Goal: Task Accomplishment & Management: Complete application form

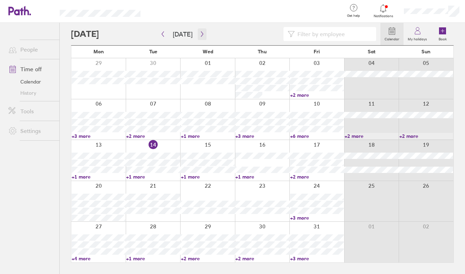
click at [200, 34] on icon "button" at bounding box center [202, 34] width 5 height 6
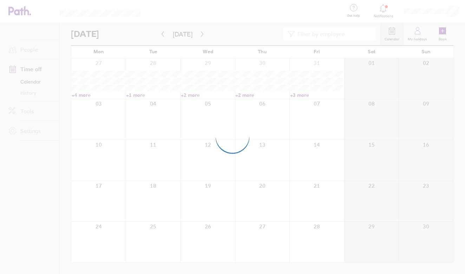
click at [39, 70] on div at bounding box center [232, 137] width 465 height 274
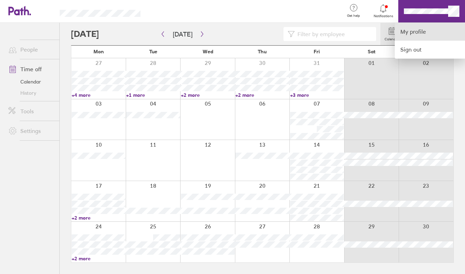
click at [422, 32] on link "My profile" at bounding box center [430, 32] width 70 height 18
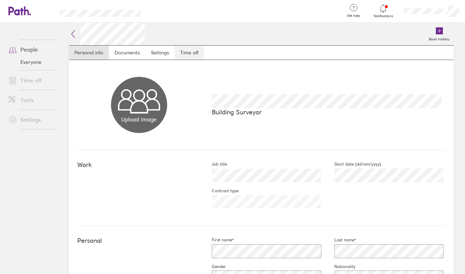
click at [188, 56] on link "Time off" at bounding box center [190, 53] width 30 height 14
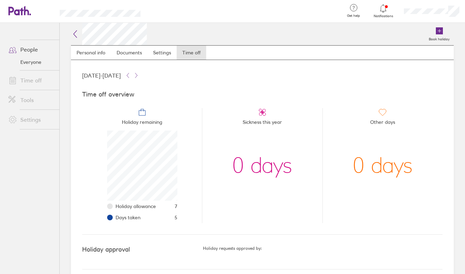
click at [39, 81] on link "Time off" at bounding box center [31, 80] width 57 height 14
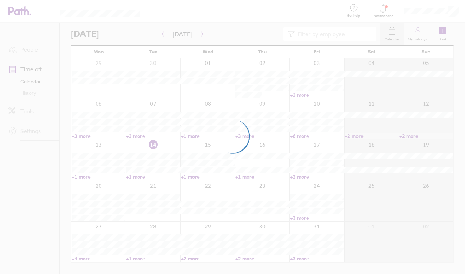
click at [199, 34] on div at bounding box center [232, 137] width 465 height 274
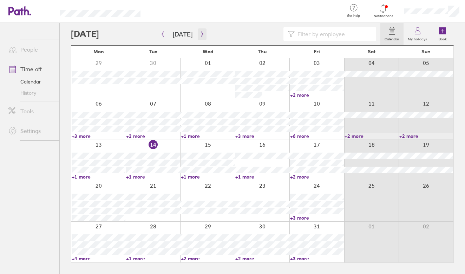
click at [201, 34] on icon "button" at bounding box center [202, 34] width 5 height 6
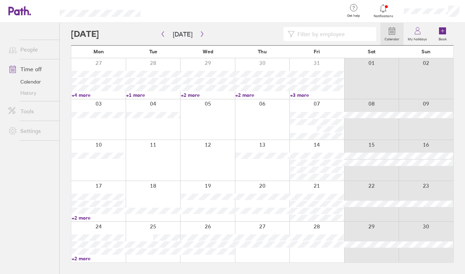
click at [103, 187] on div at bounding box center [98, 201] width 54 height 41
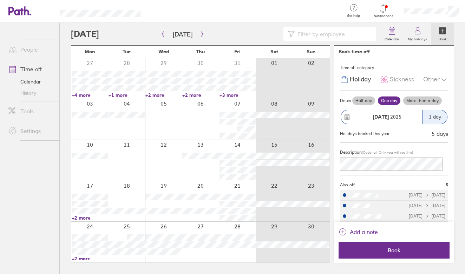
click at [405, 114] on div "[DATE]" at bounding box center [387, 117] width 71 height 6
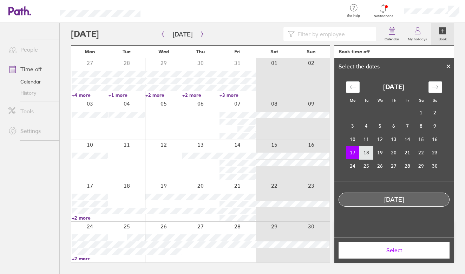
click at [364, 151] on td "18" at bounding box center [367, 152] width 14 height 13
click at [353, 152] on td "17" at bounding box center [353, 152] width 14 height 13
click at [447, 70] on div at bounding box center [448, 66] width 11 height 12
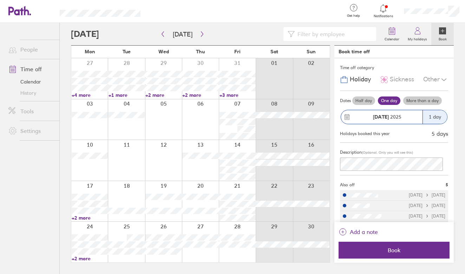
click at [418, 101] on label "More than a day" at bounding box center [422, 101] width 39 height 8
click at [0, 0] on input "More than a day" at bounding box center [0, 0] width 0 height 0
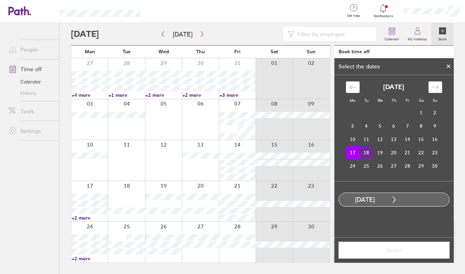
click at [366, 154] on td "18" at bounding box center [367, 152] width 14 height 13
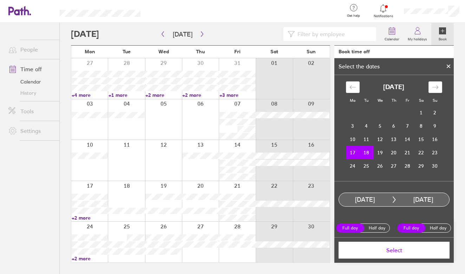
click at [416, 253] on span "Select" at bounding box center [394, 250] width 101 height 6
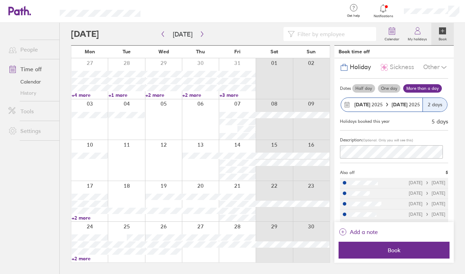
scroll to position [24, 0]
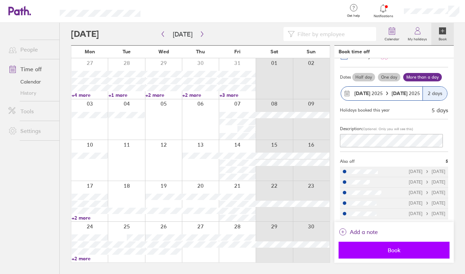
click at [410, 251] on span "Book" at bounding box center [394, 250] width 101 height 6
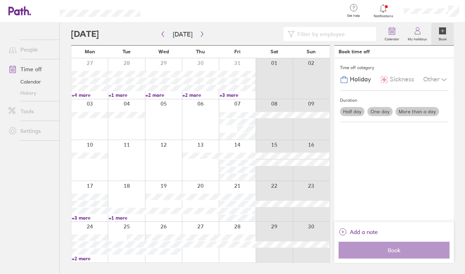
scroll to position [0, 0]
click at [162, 33] on icon "button" at bounding box center [162, 34] width 5 height 6
